Goal: Entertainment & Leisure: Consume media (video, audio)

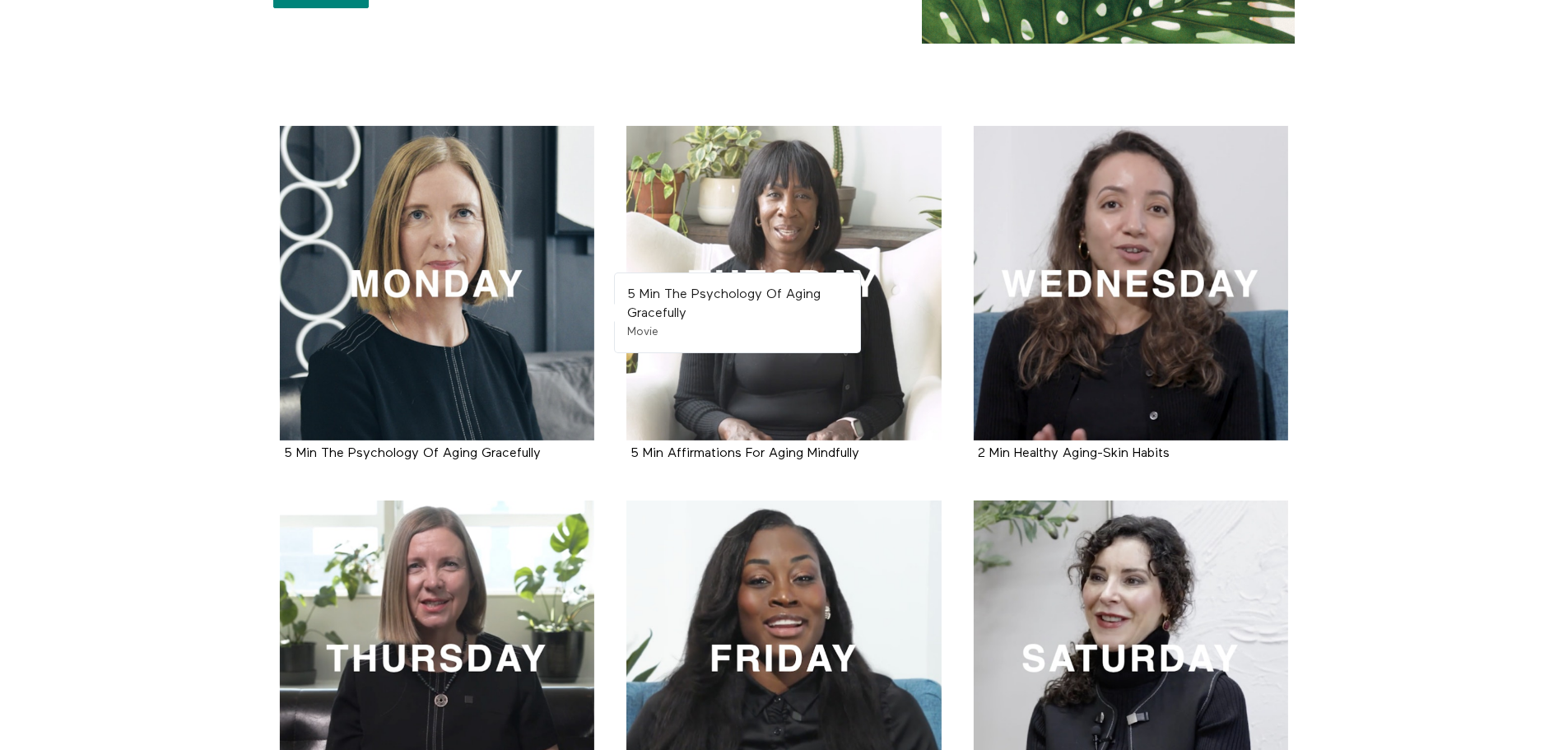
scroll to position [247, 0]
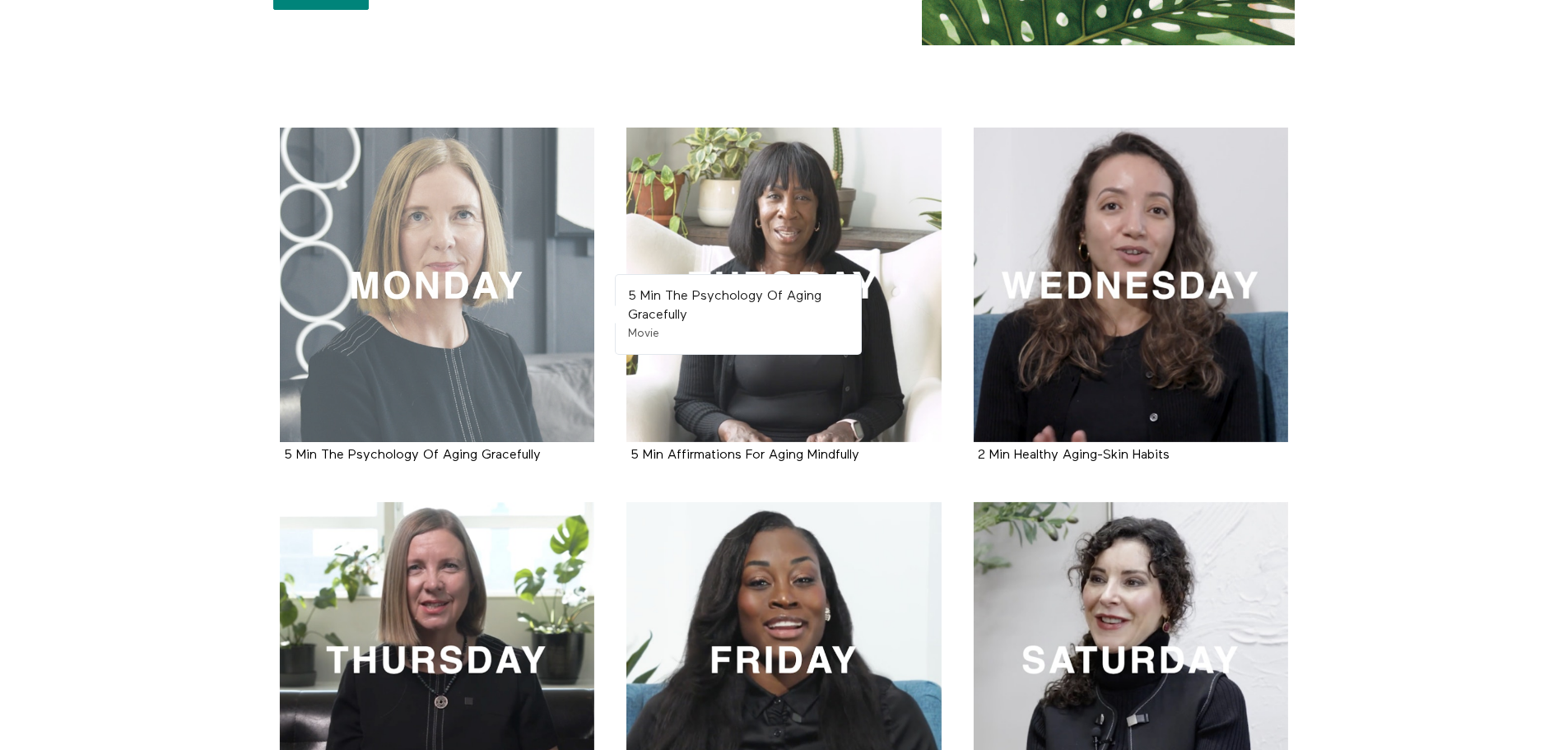
click at [440, 271] on div at bounding box center [437, 286] width 316 height 316
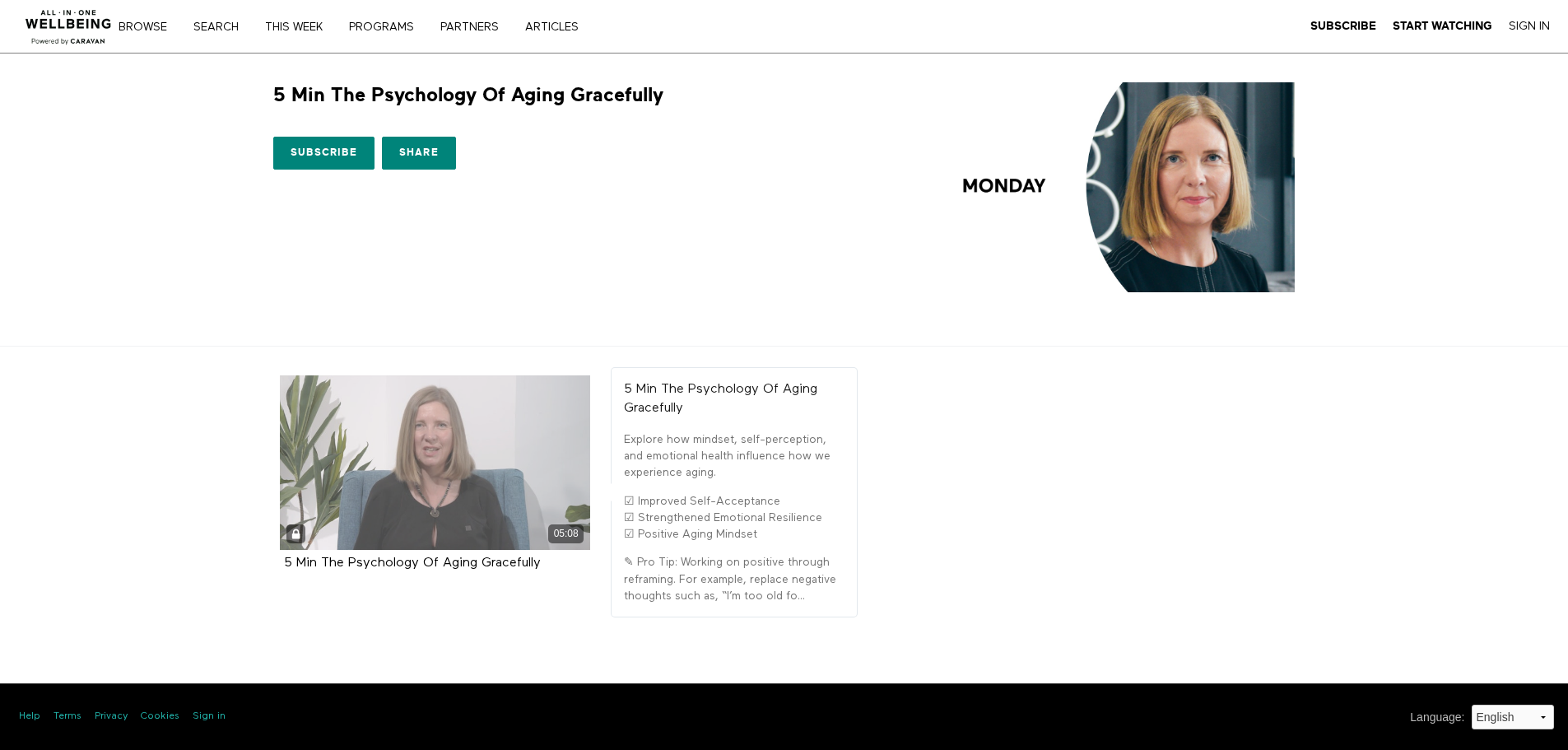
click at [414, 457] on div "05:08" at bounding box center [434, 462] width 311 height 175
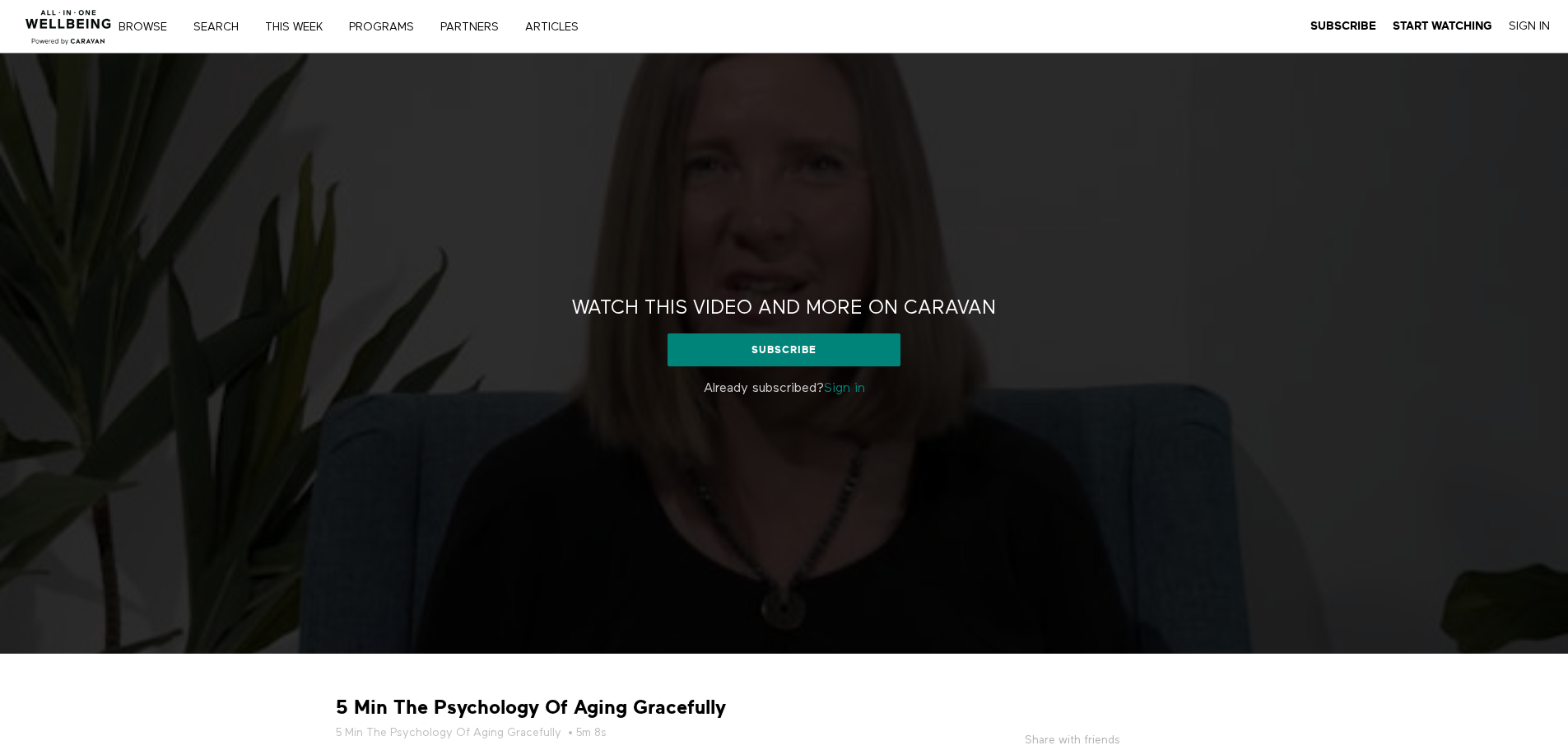
click at [836, 388] on link "Sign in" at bounding box center [844, 387] width 41 height 13
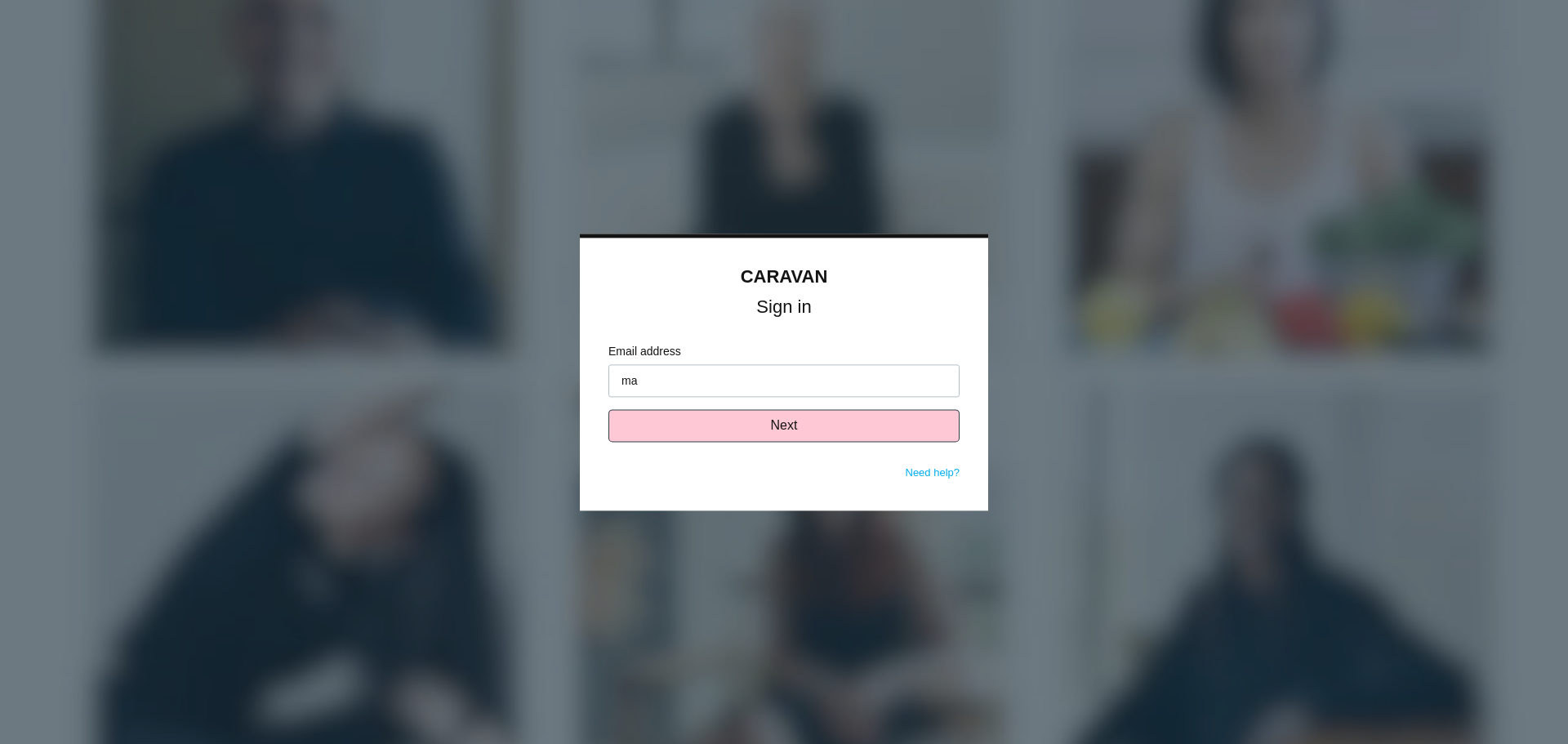
type input "m"
type input "[EMAIL_ADDRESS][DOMAIN_NAME]"
click at [764, 429] on button "Next" at bounding box center [784, 425] width 351 height 33
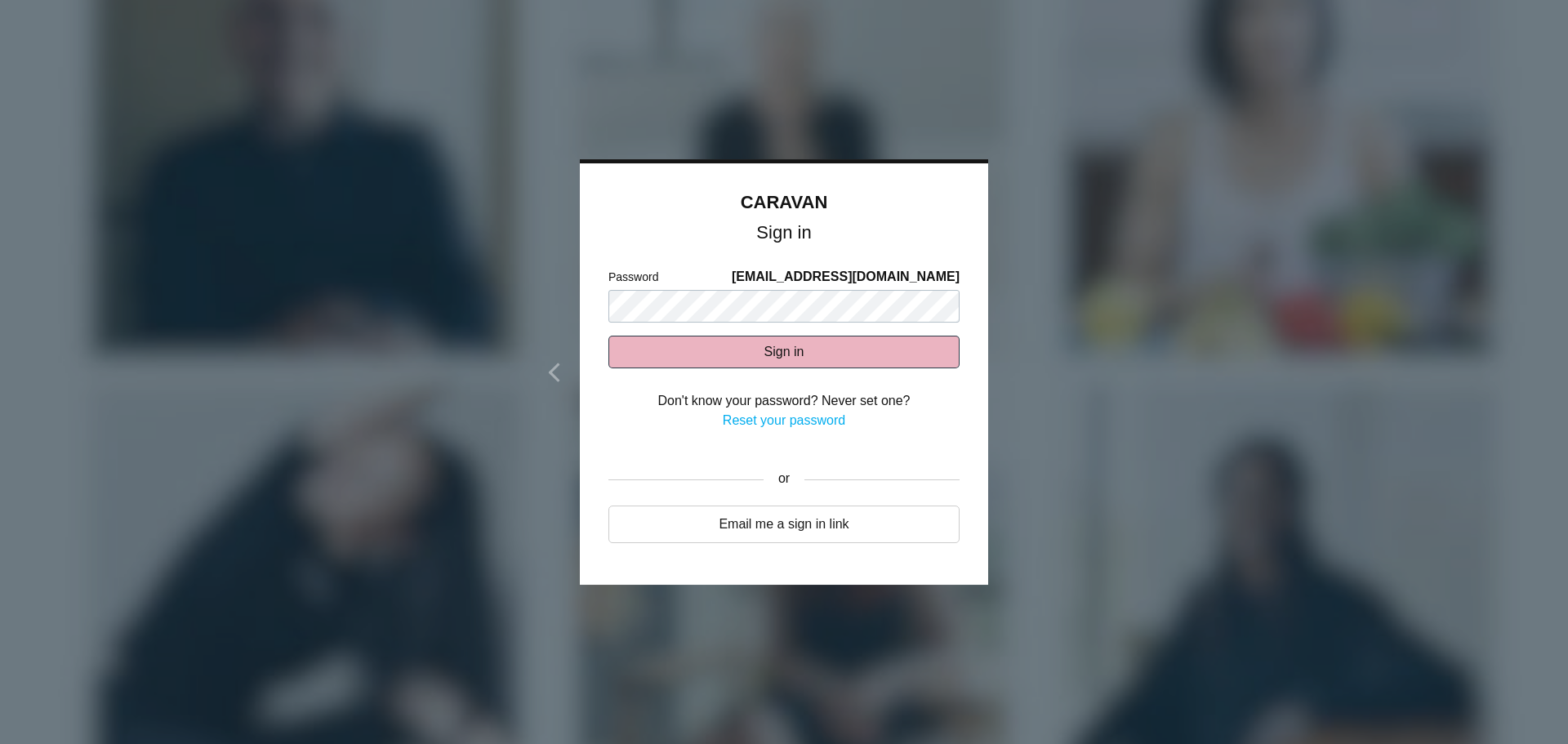
click at [795, 353] on button "Sign in" at bounding box center [784, 352] width 351 height 33
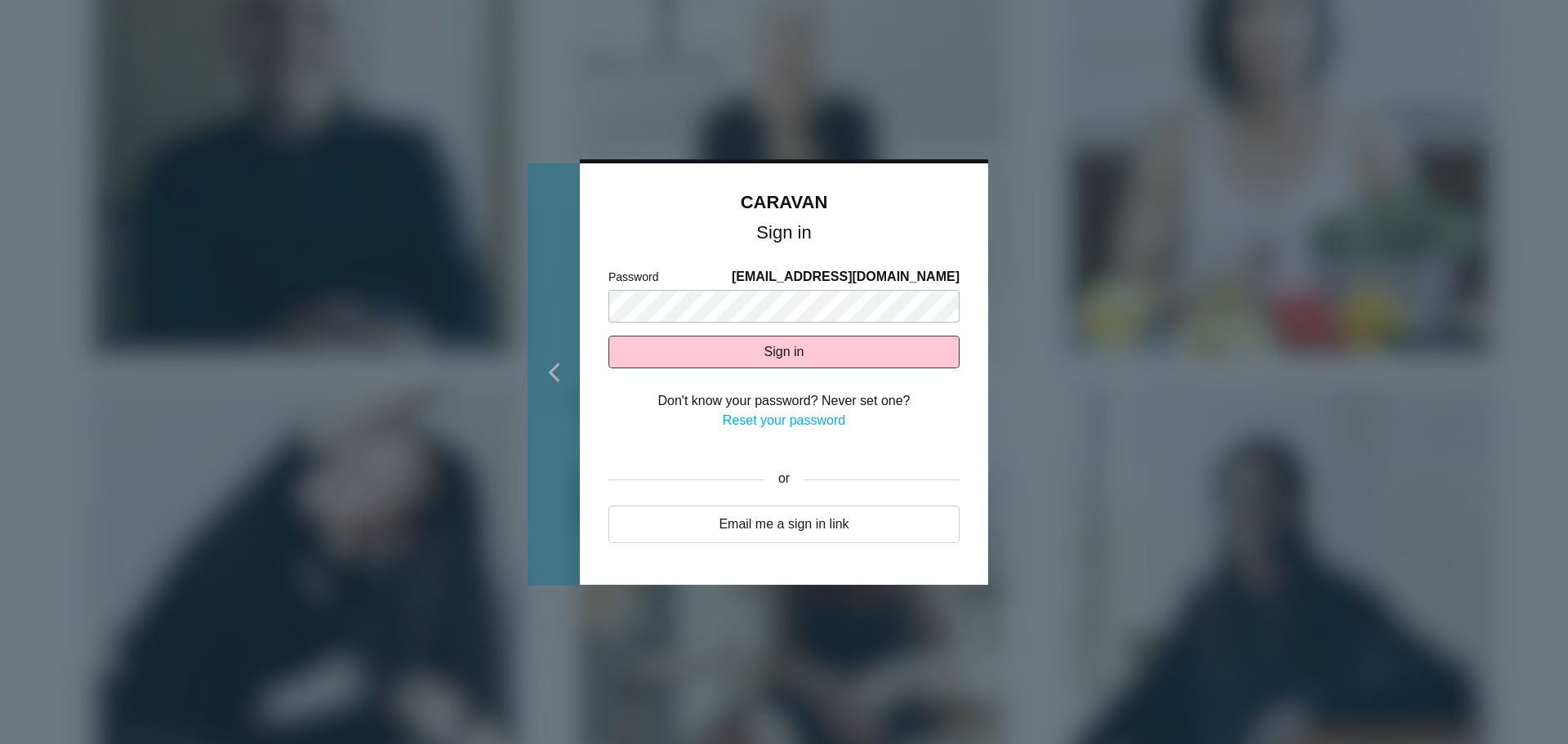
click at [551, 369] on icon at bounding box center [554, 372] width 21 height 21
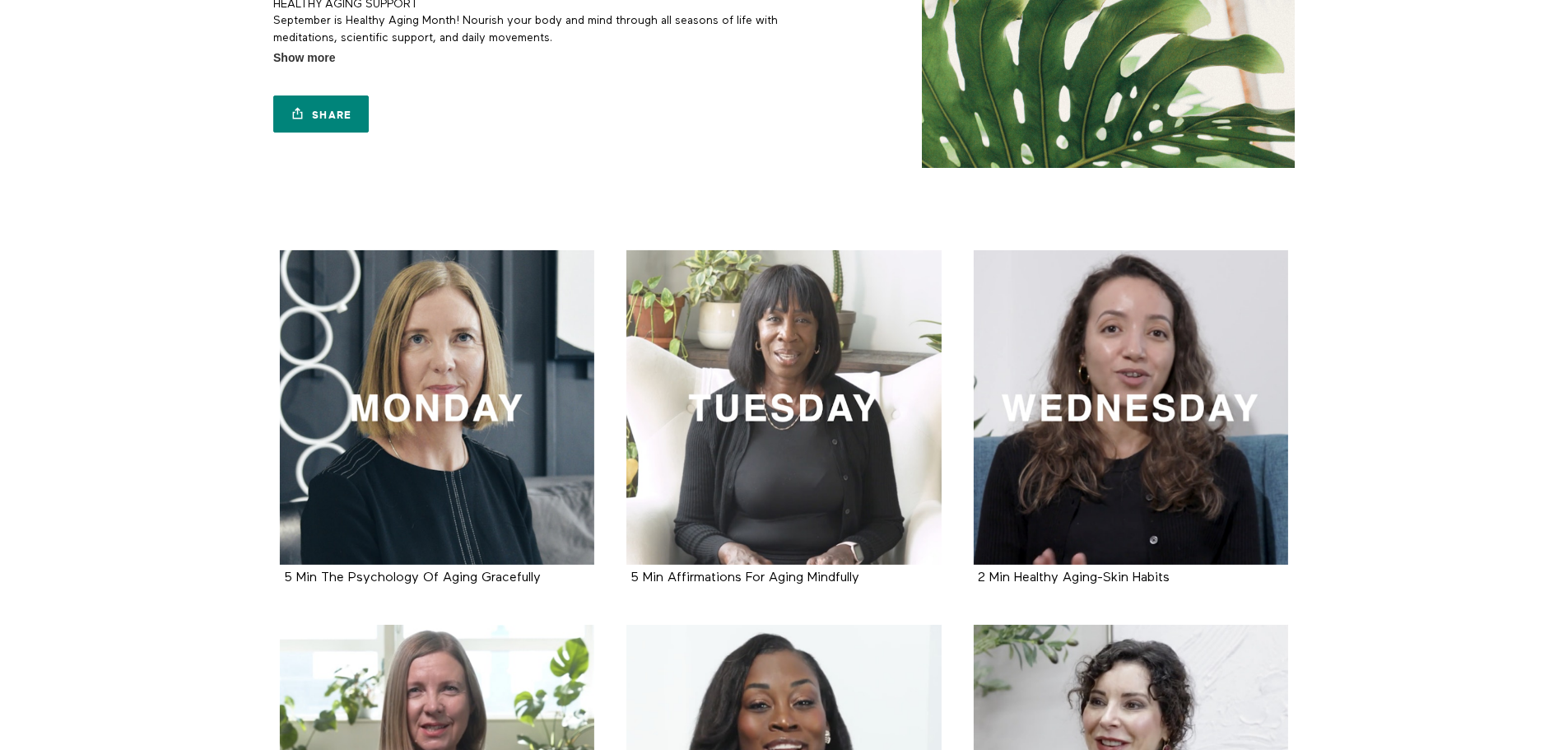
scroll to position [165, 0]
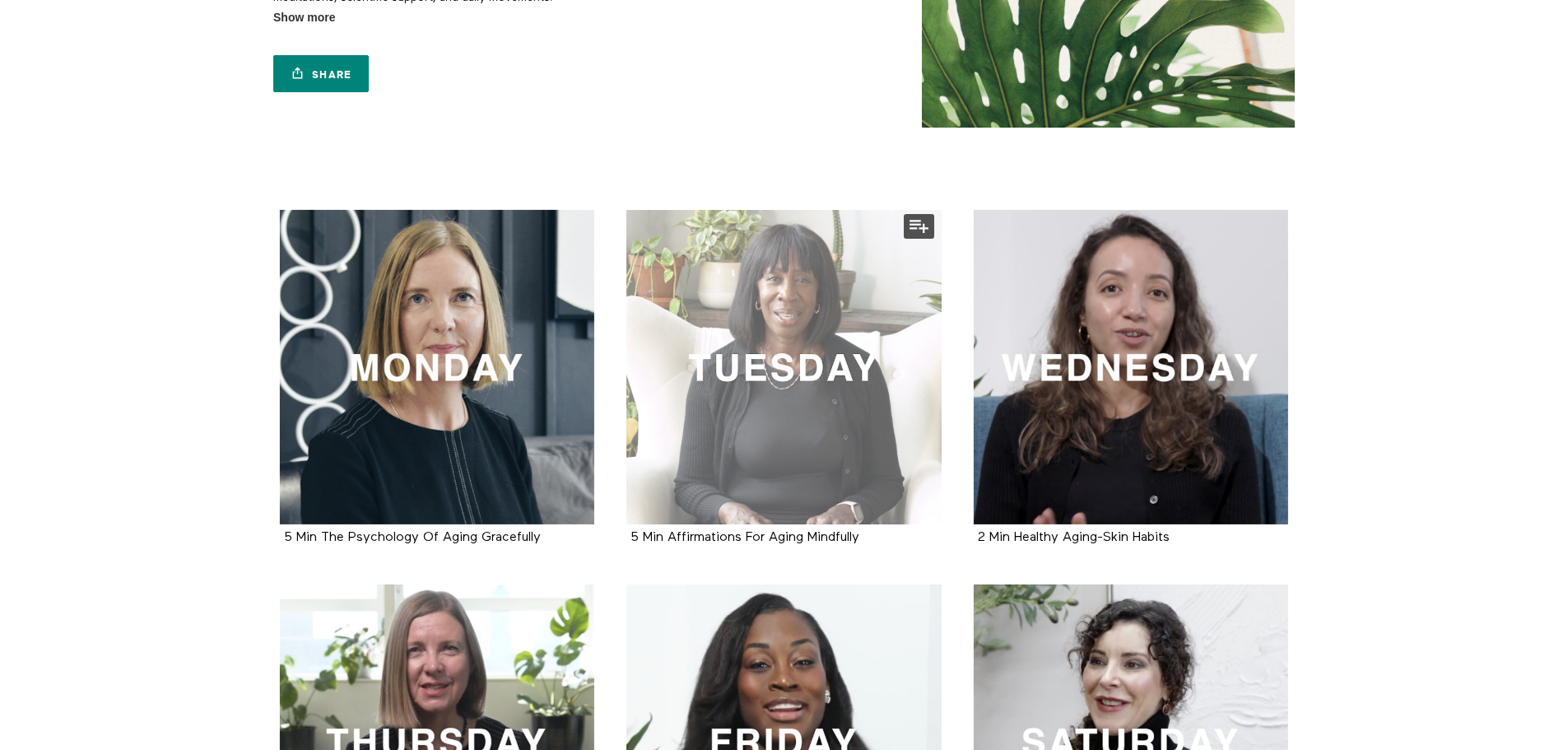
click at [747, 384] on div at bounding box center [784, 368] width 316 height 316
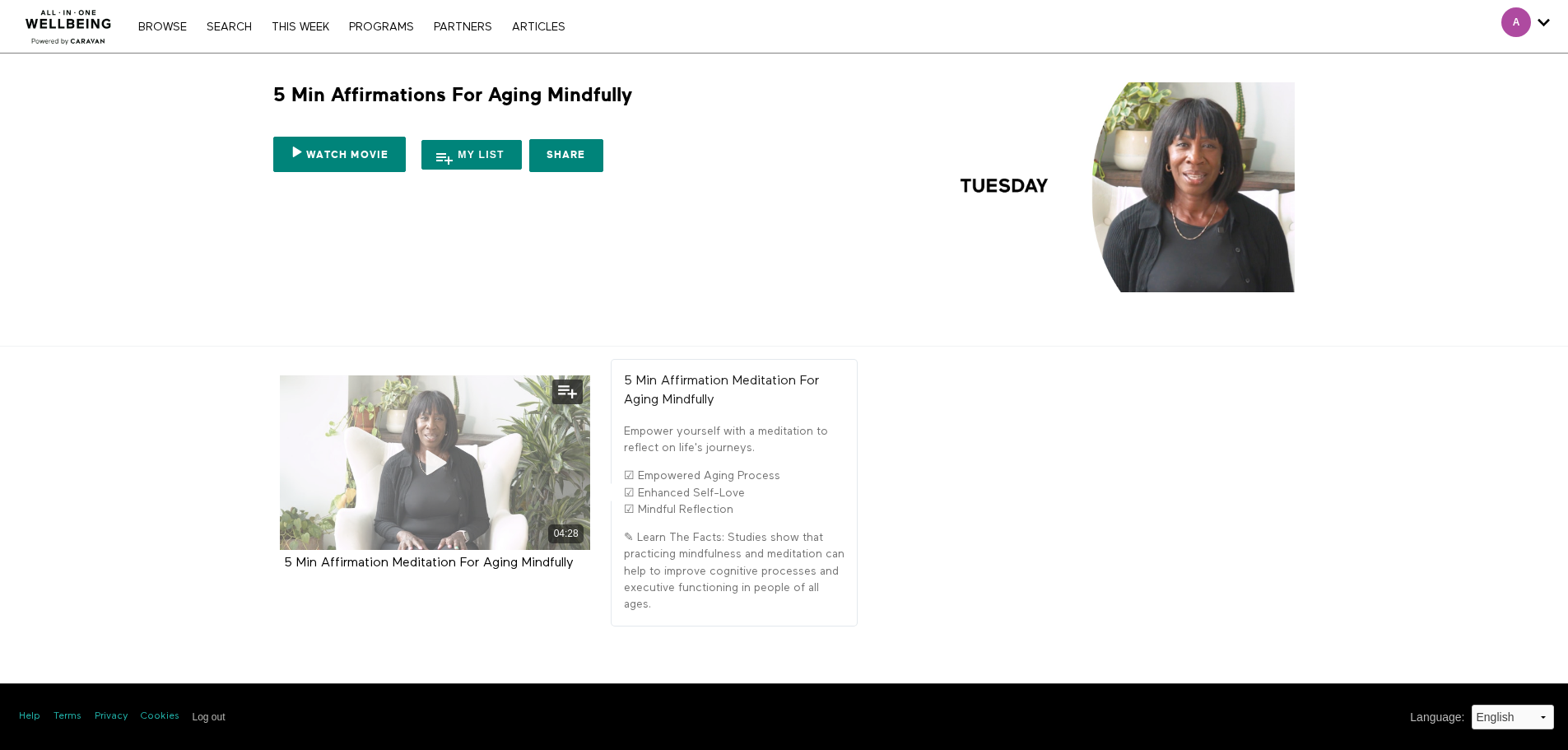
click at [432, 449] on icon at bounding box center [433, 462] width 49 height 29
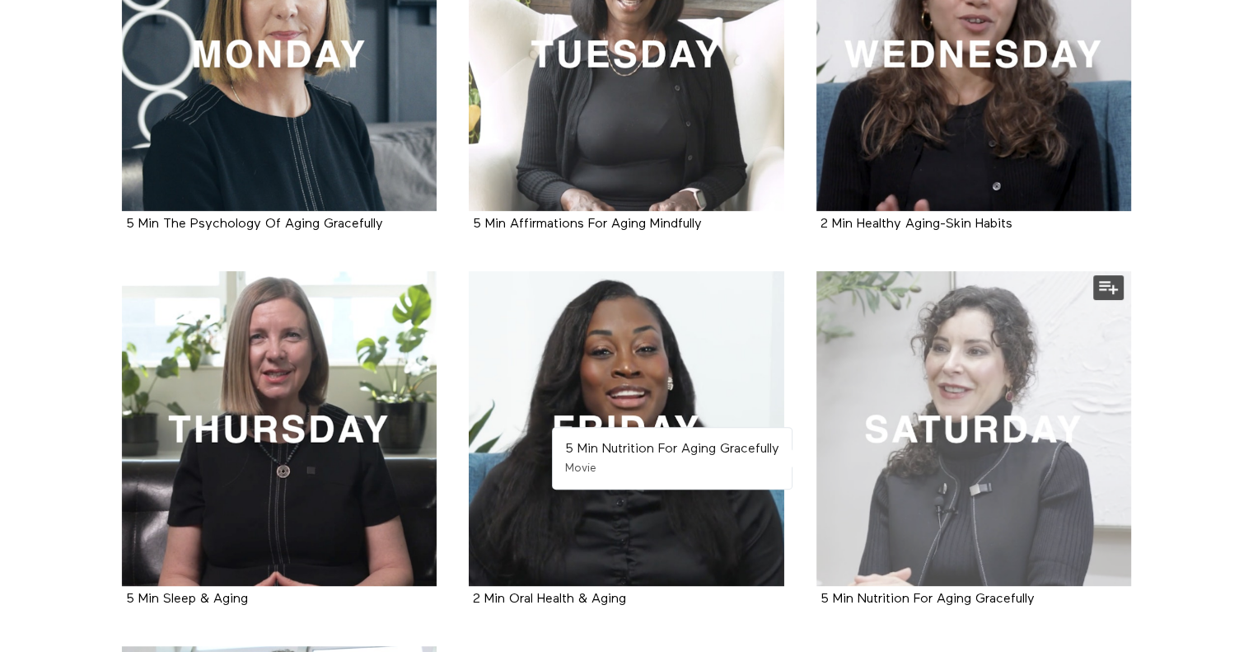
scroll to position [494, 0]
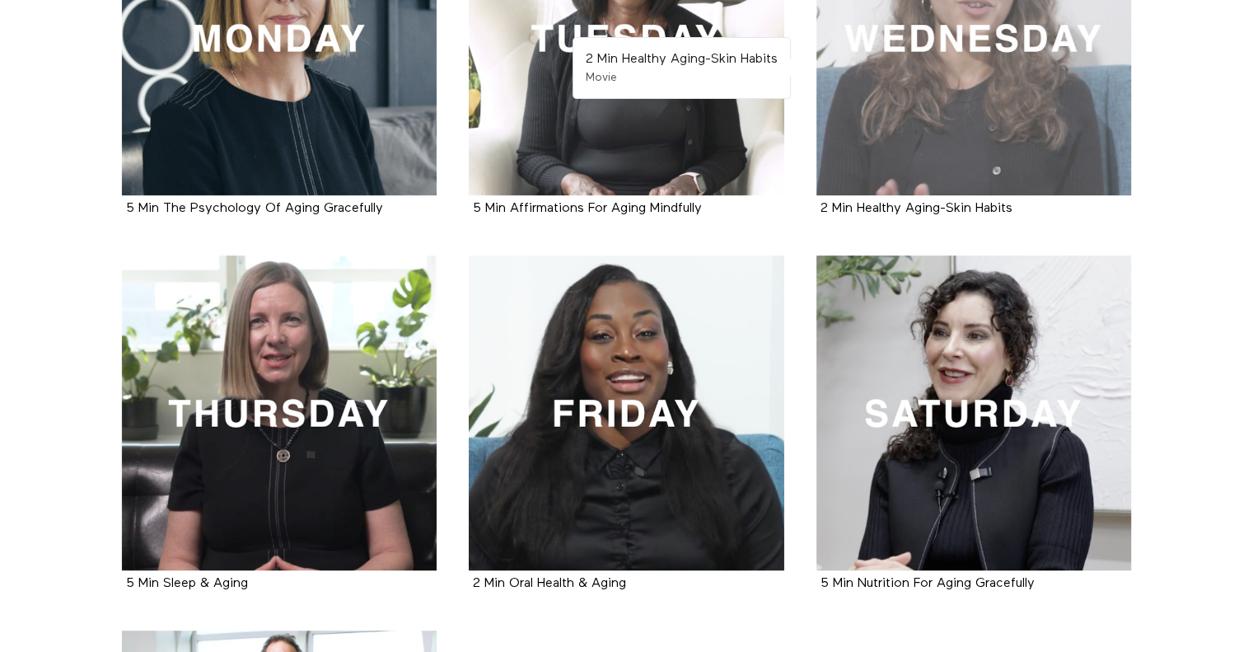
click at [987, 111] on div at bounding box center [975, 39] width 316 height 316
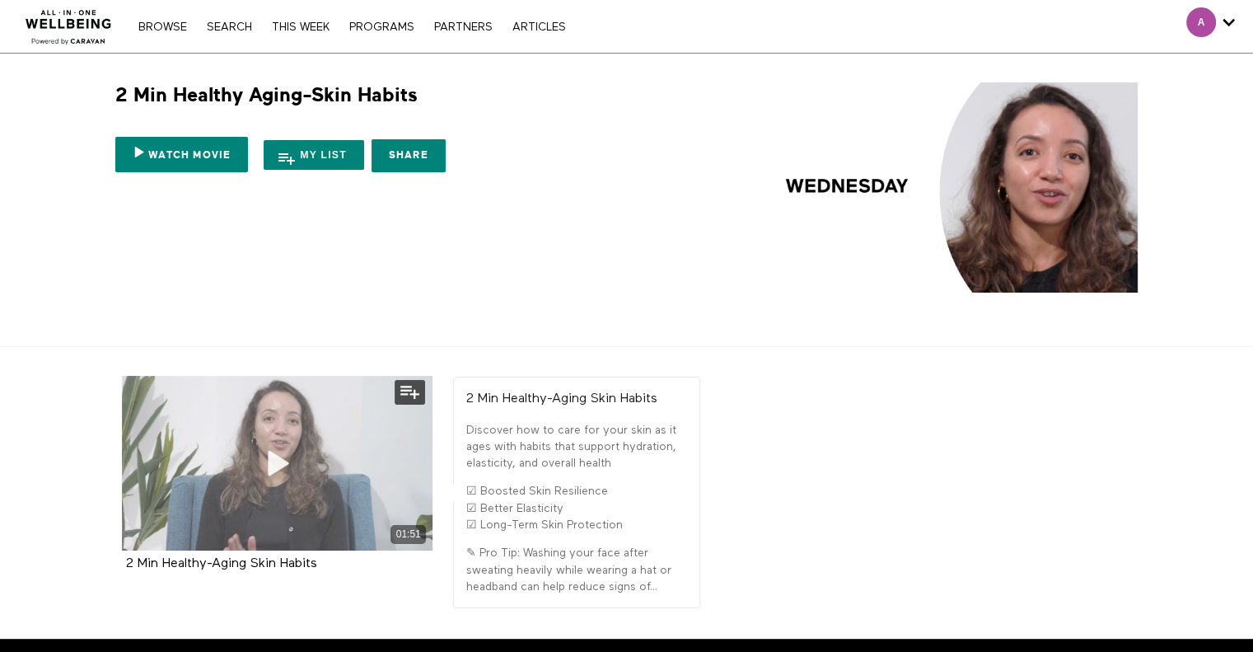
click at [275, 461] on icon at bounding box center [276, 463] width 49 height 29
